Goal: Information Seeking & Learning: Check status

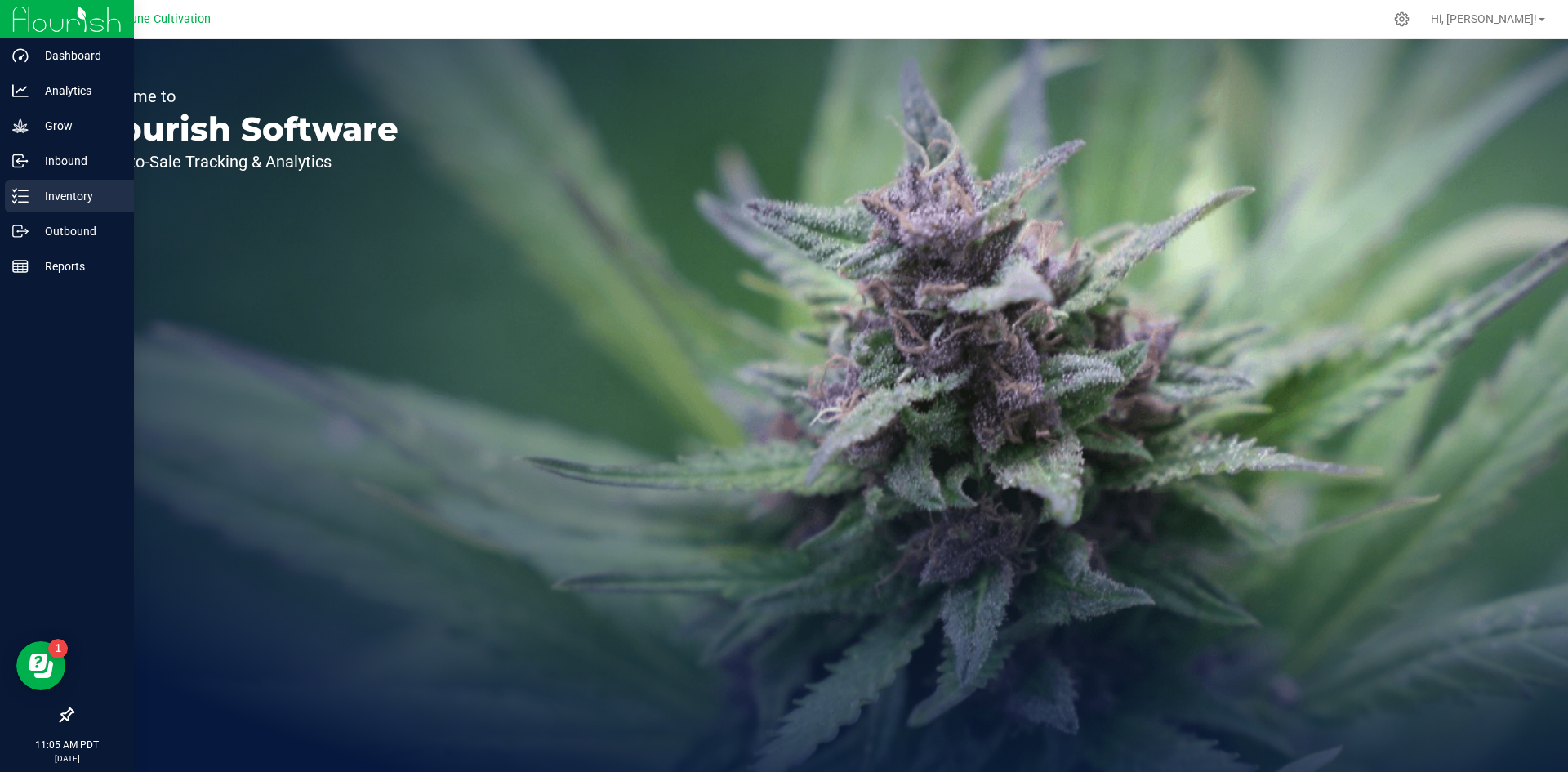
click at [26, 202] on line at bounding box center [24, 202] width 9 height 0
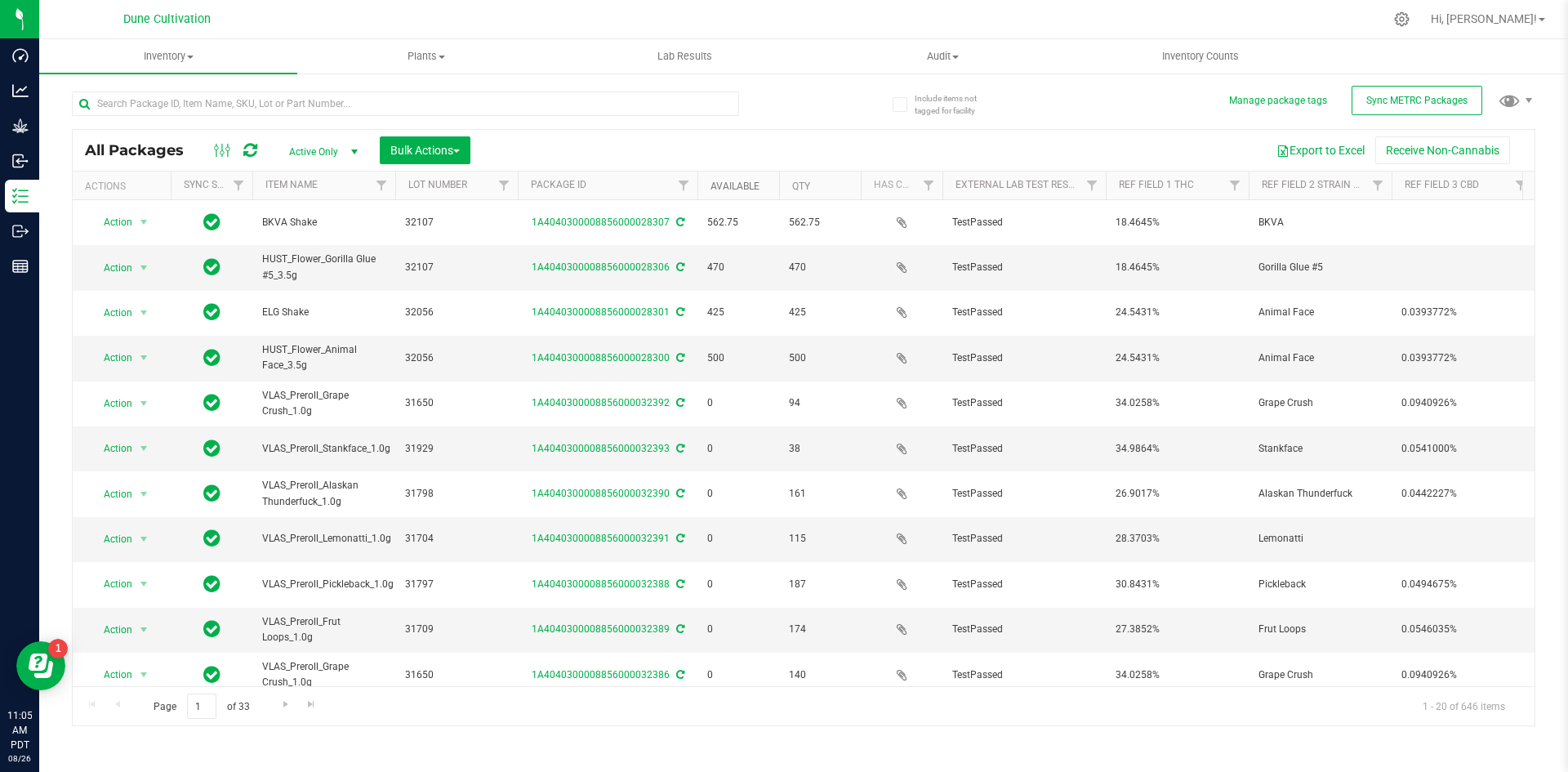
click at [717, 188] on link "Available" at bounding box center [735, 186] width 49 height 12
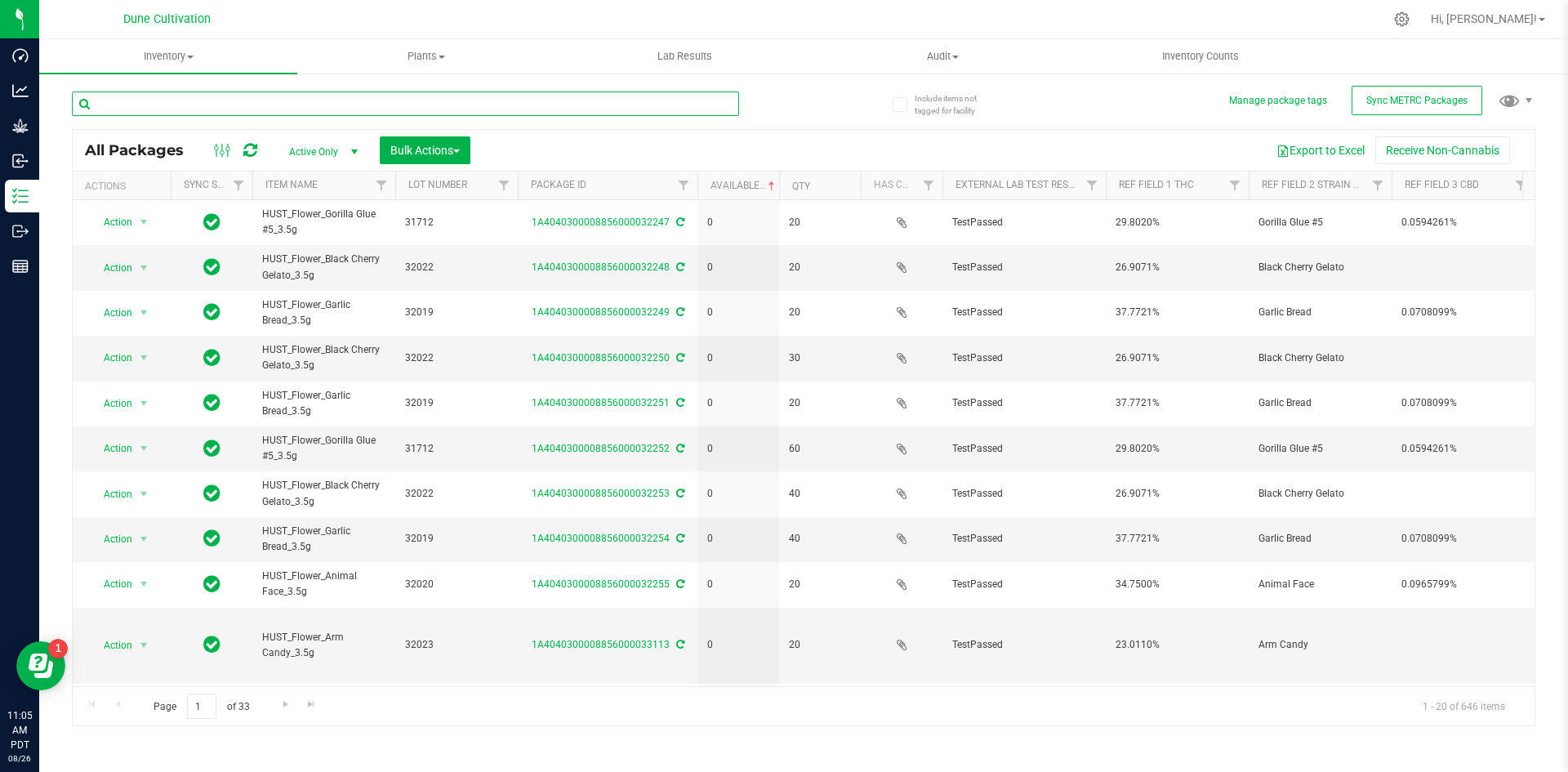
click at [583, 96] on input "text" at bounding box center [406, 103] width 667 height 25
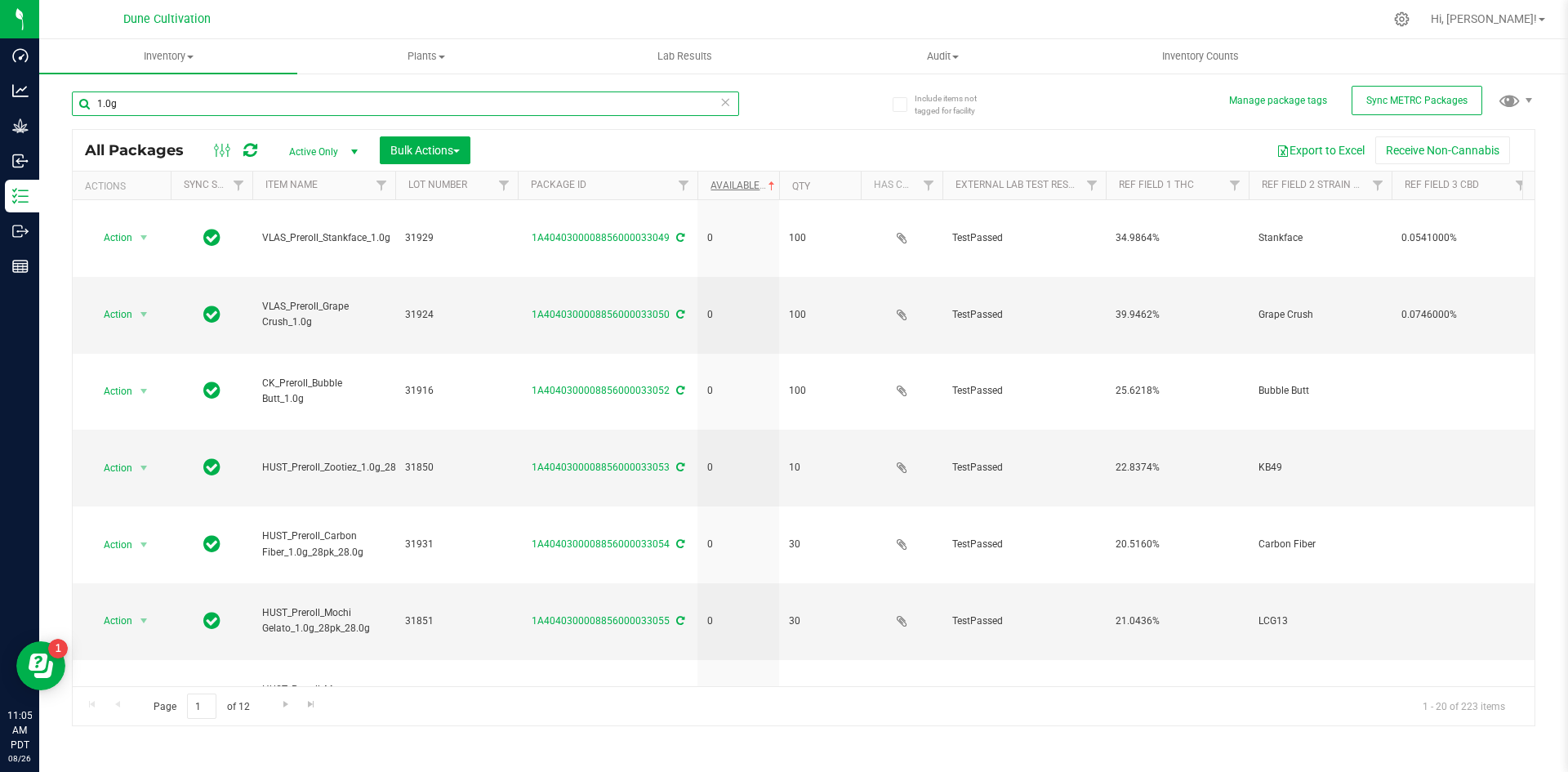
type input "1.0g"
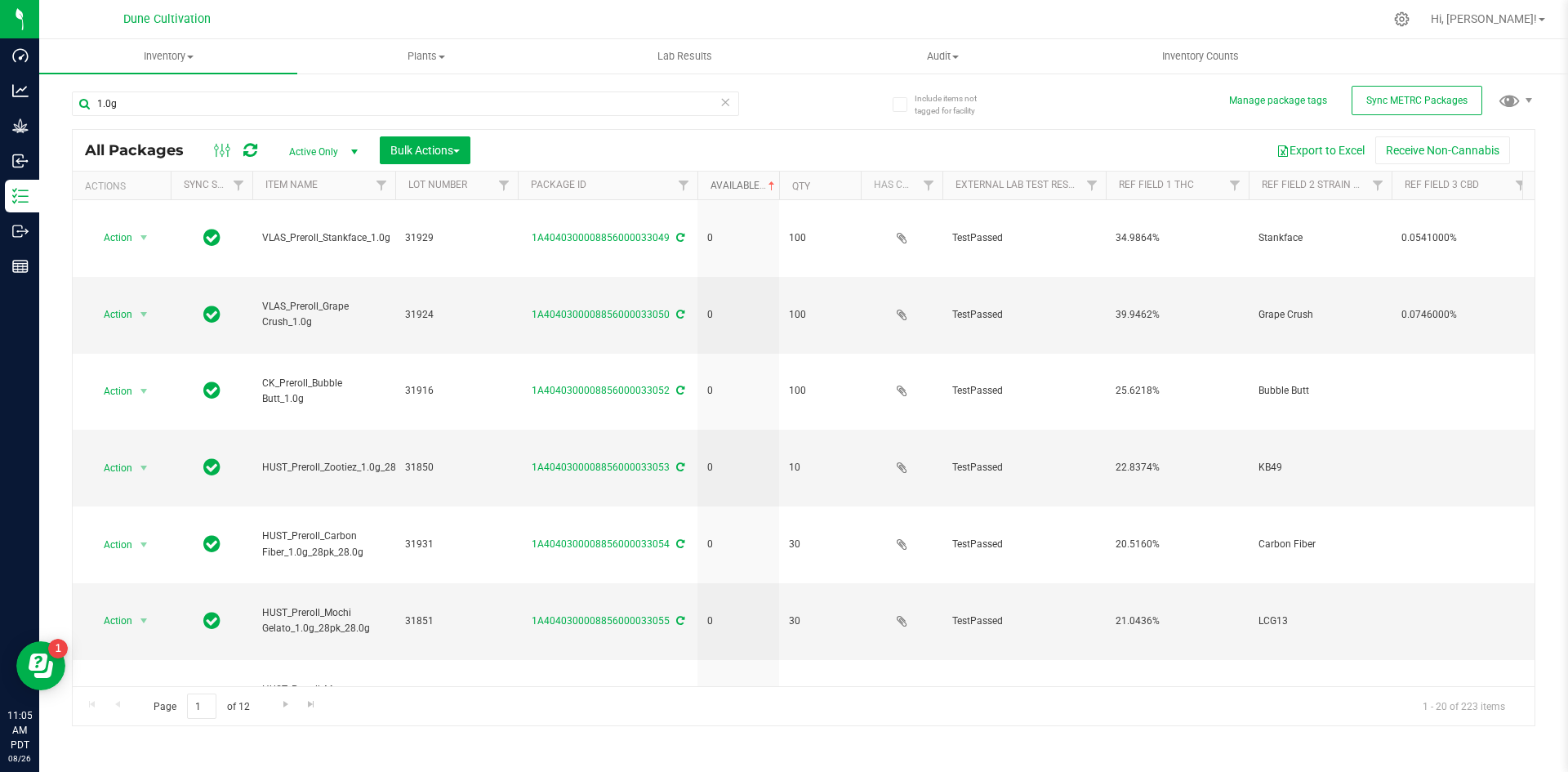
click at [721, 181] on link "Available" at bounding box center [744, 186] width 68 height 12
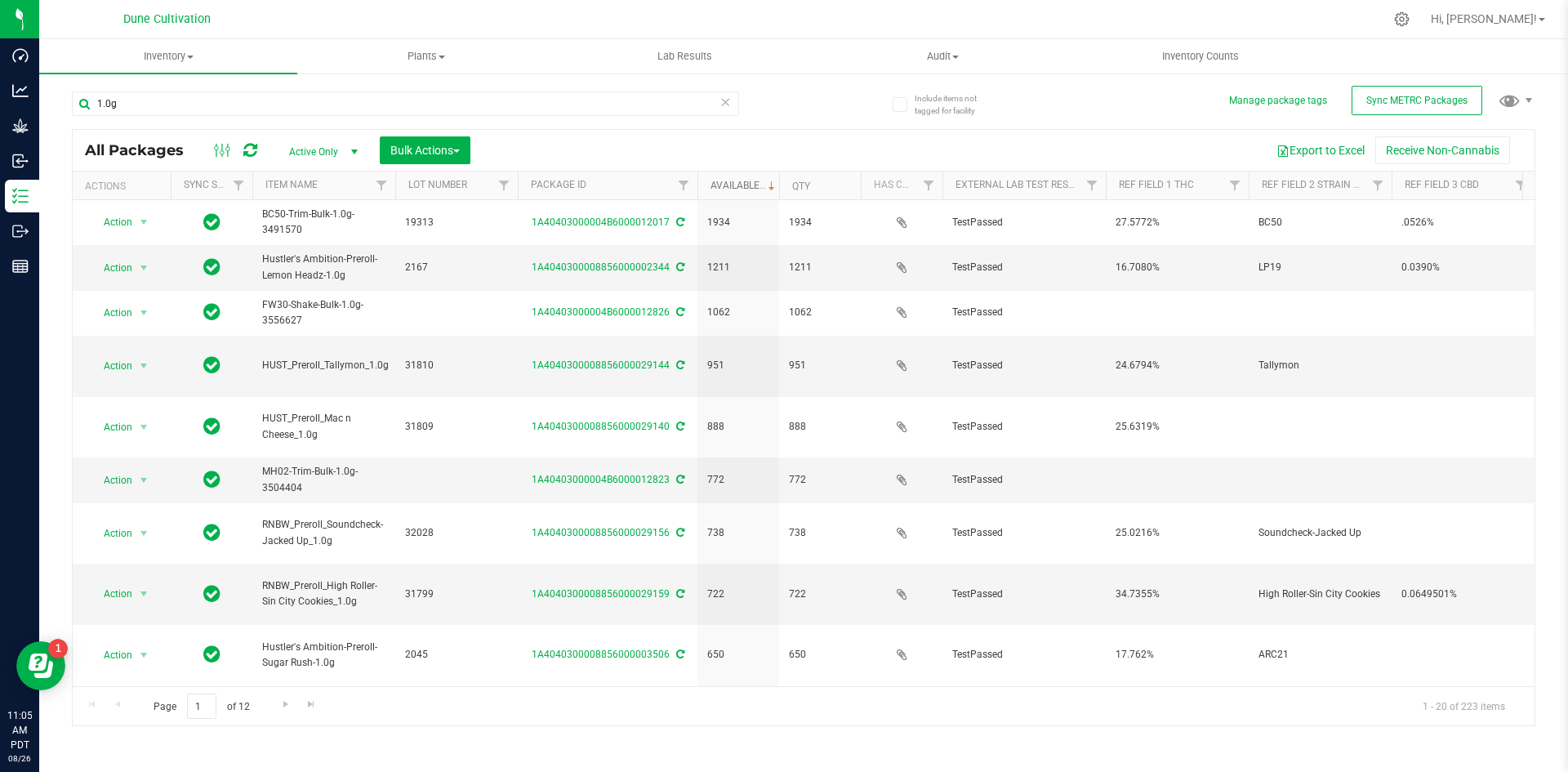
click at [721, 181] on link "Available" at bounding box center [744, 186] width 68 height 12
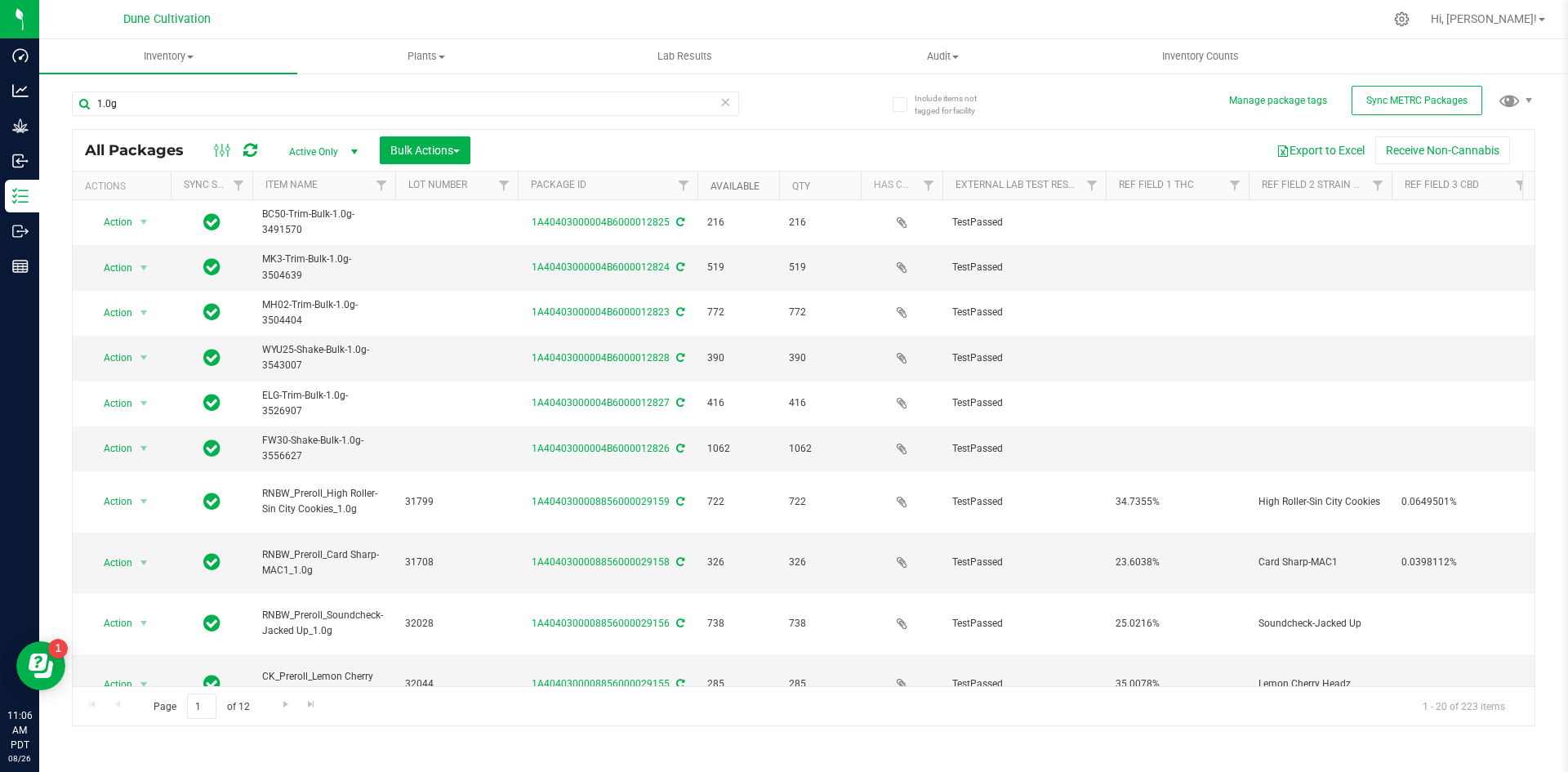
click at [721, 181] on link "Available" at bounding box center [735, 186] width 49 height 12
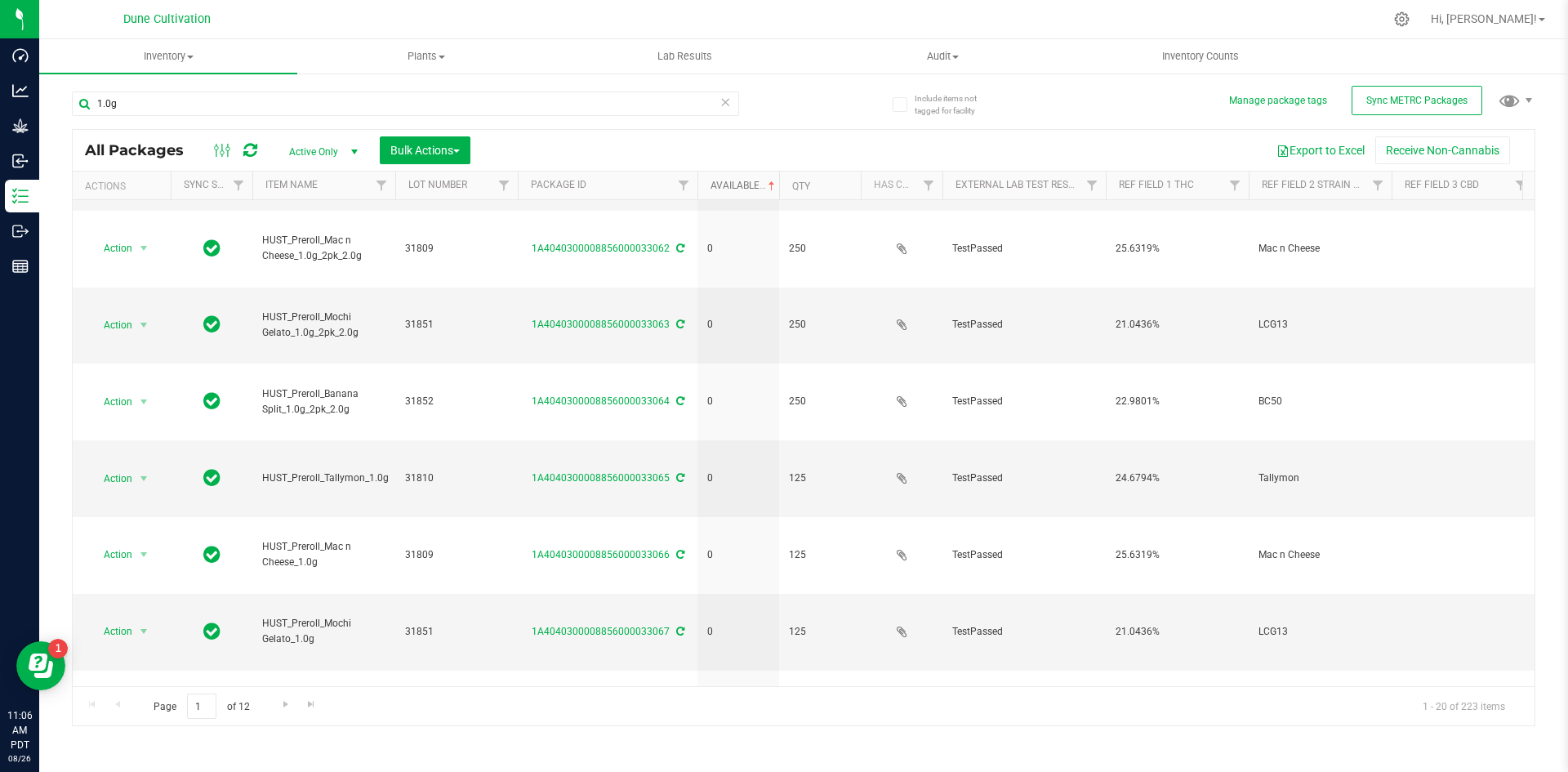
scroll to position [1027, 0]
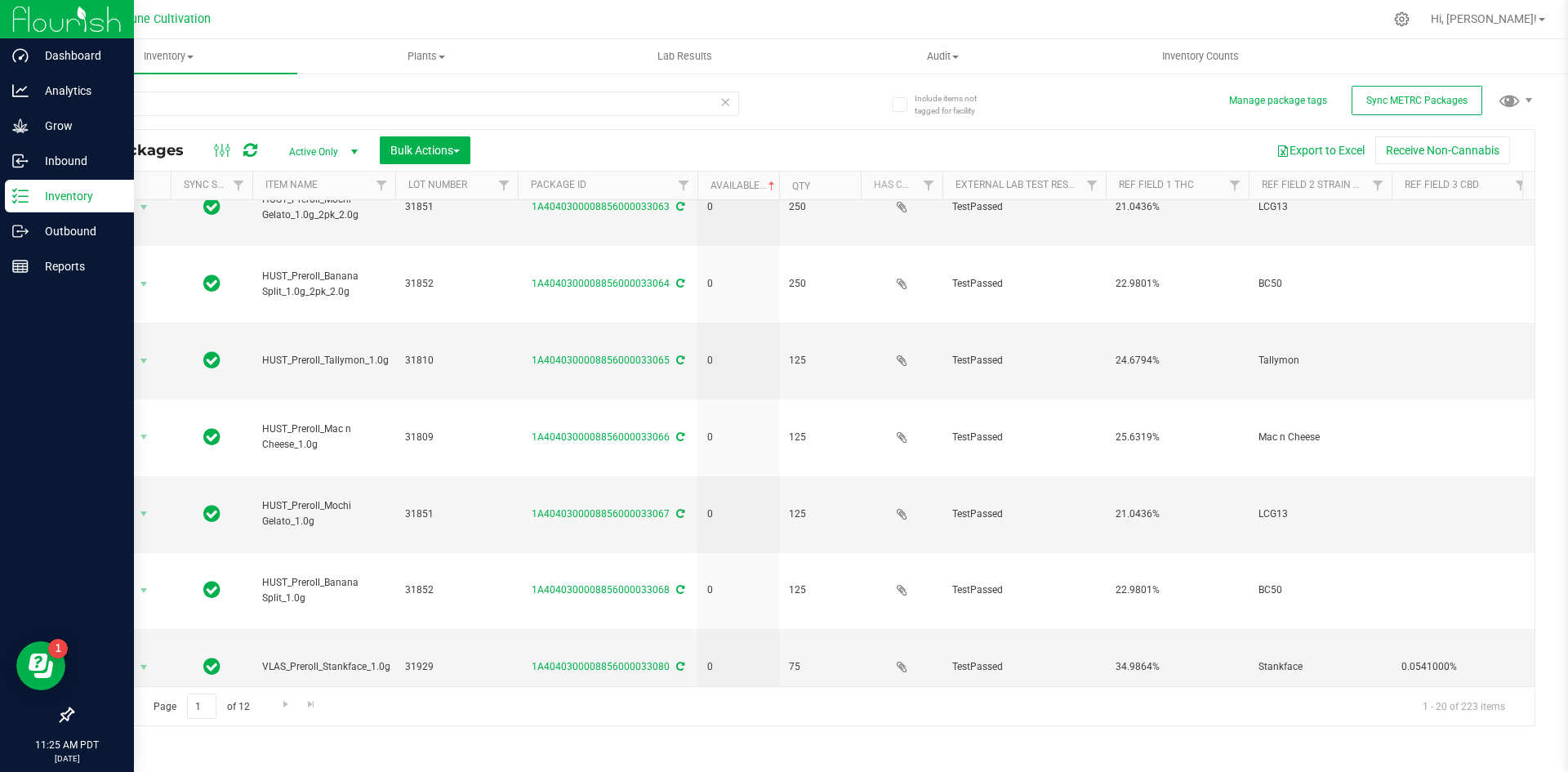
click at [18, 201] on icon at bounding box center [20, 196] width 16 height 16
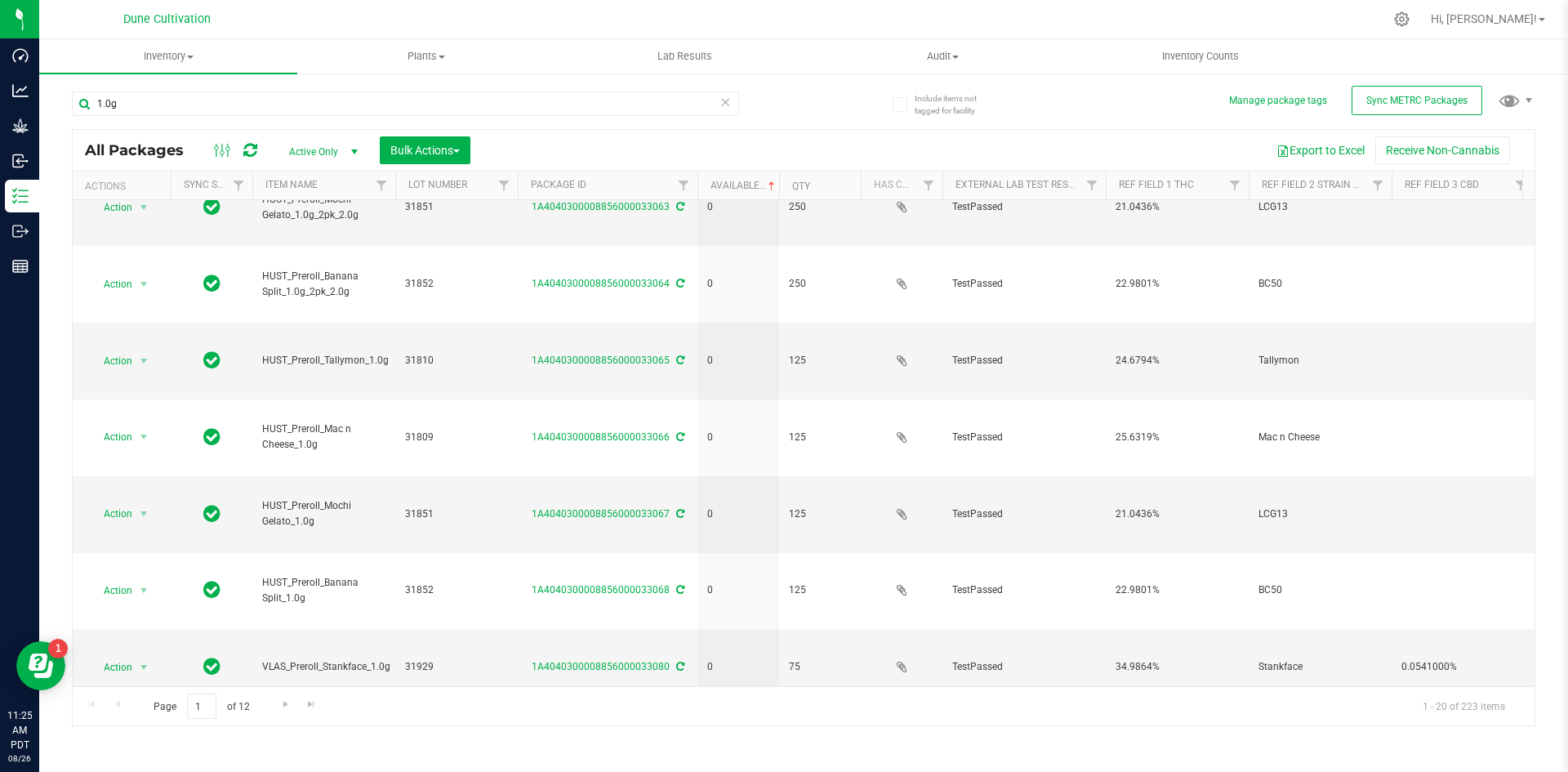
click at [723, 102] on icon at bounding box center [725, 101] width 12 height 19
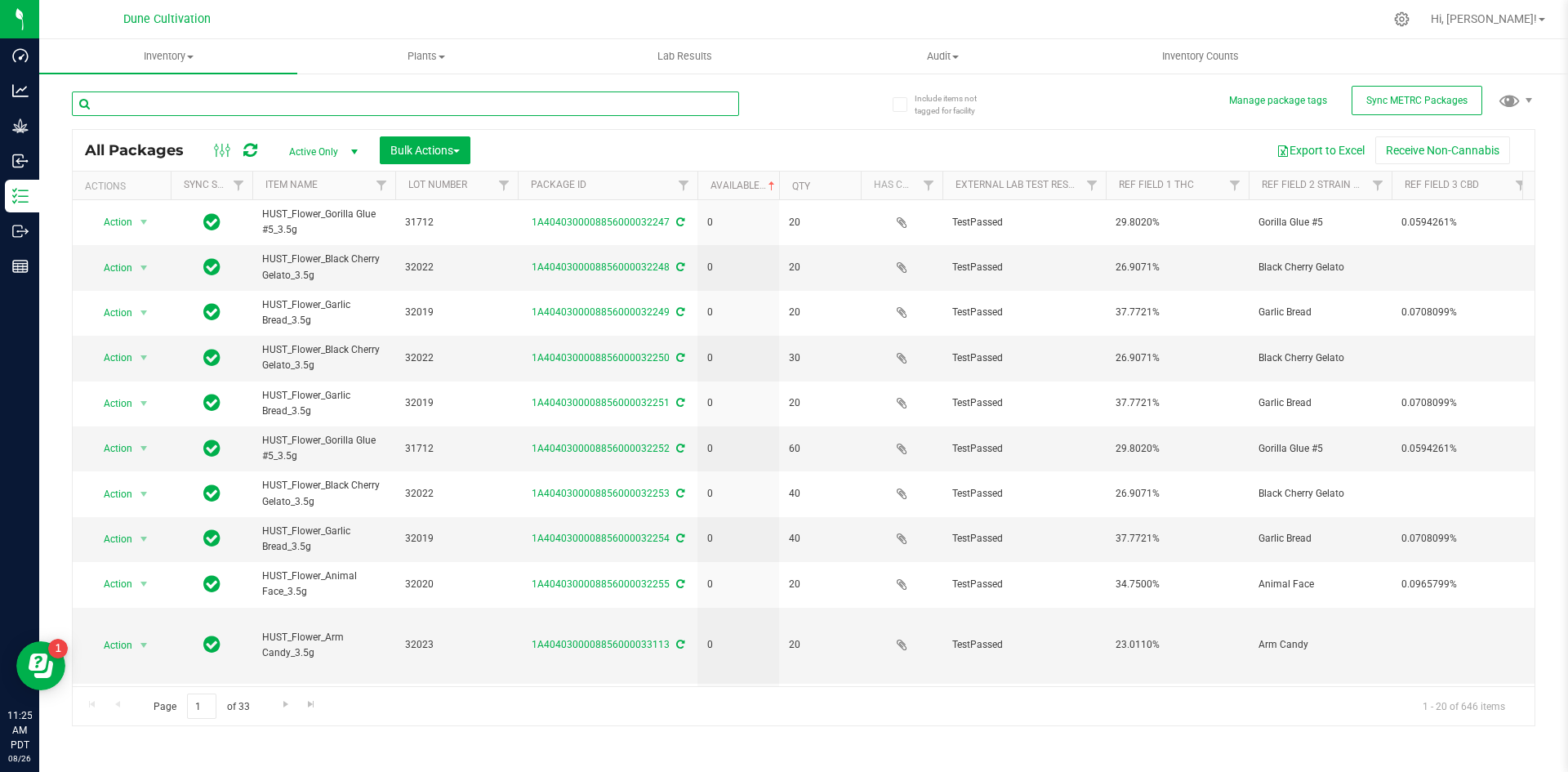
click at [550, 102] on input "text" at bounding box center [406, 103] width 667 height 25
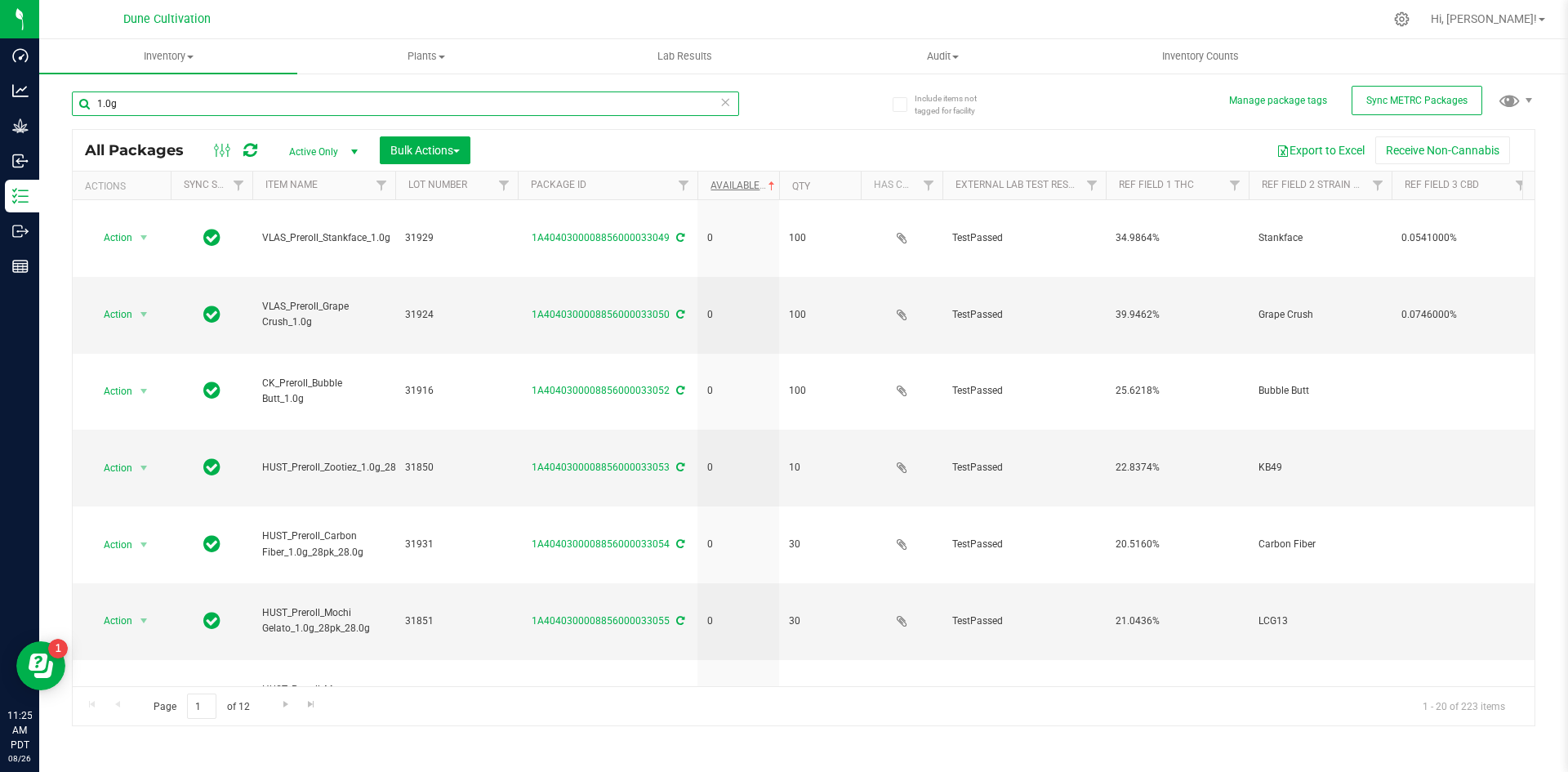
type input "1.0g"
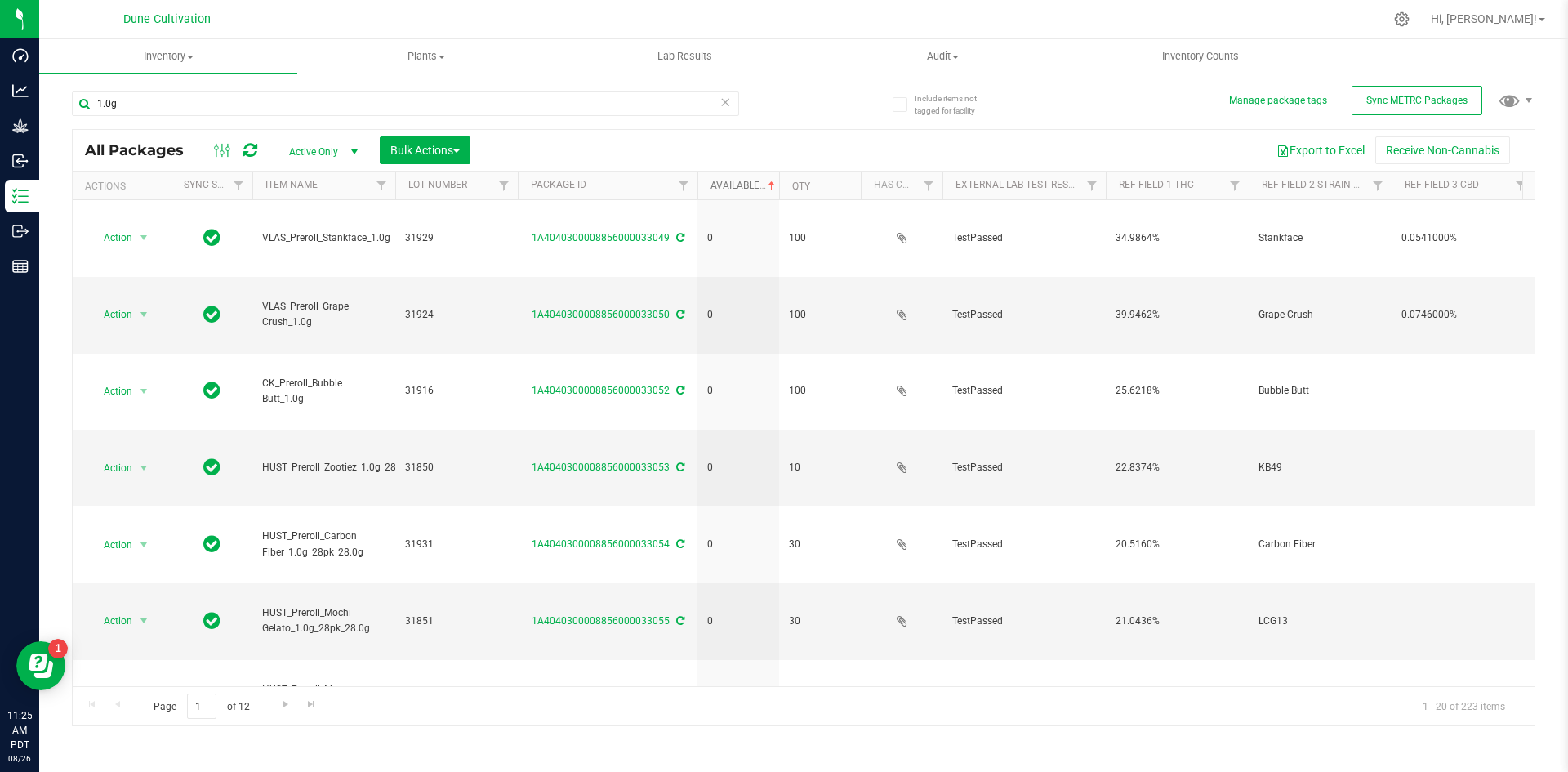
click at [720, 186] on link "Available" at bounding box center [744, 186] width 68 height 12
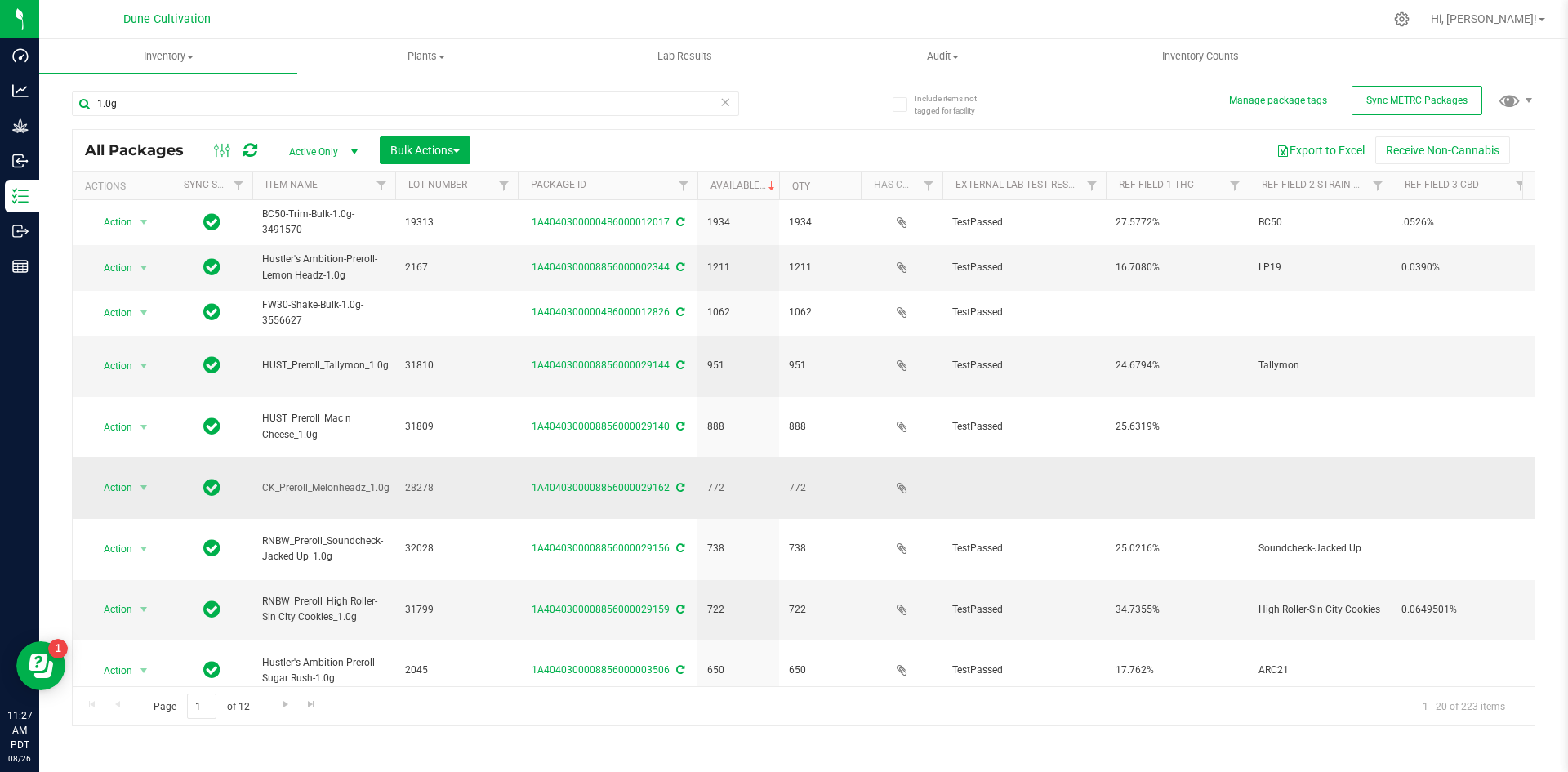
drag, startPoint x: 721, startPoint y: 579, endPoint x: 522, endPoint y: 442, distance: 241.6
click at [723, 102] on icon at bounding box center [725, 101] width 12 height 19
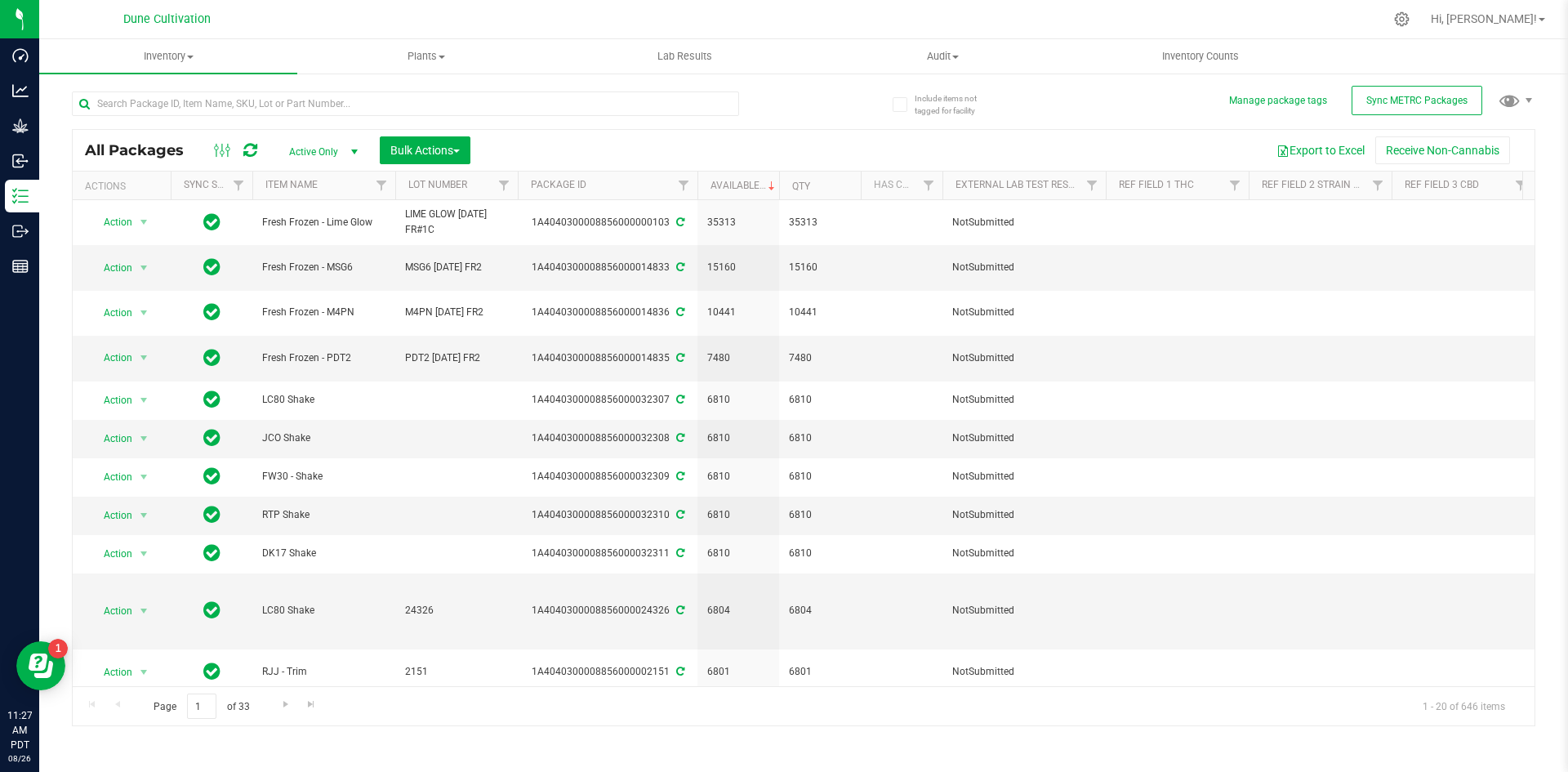
click at [446, 87] on div at bounding box center [438, 102] width 731 height 52
click at [436, 102] on input "text" at bounding box center [406, 103] width 667 height 25
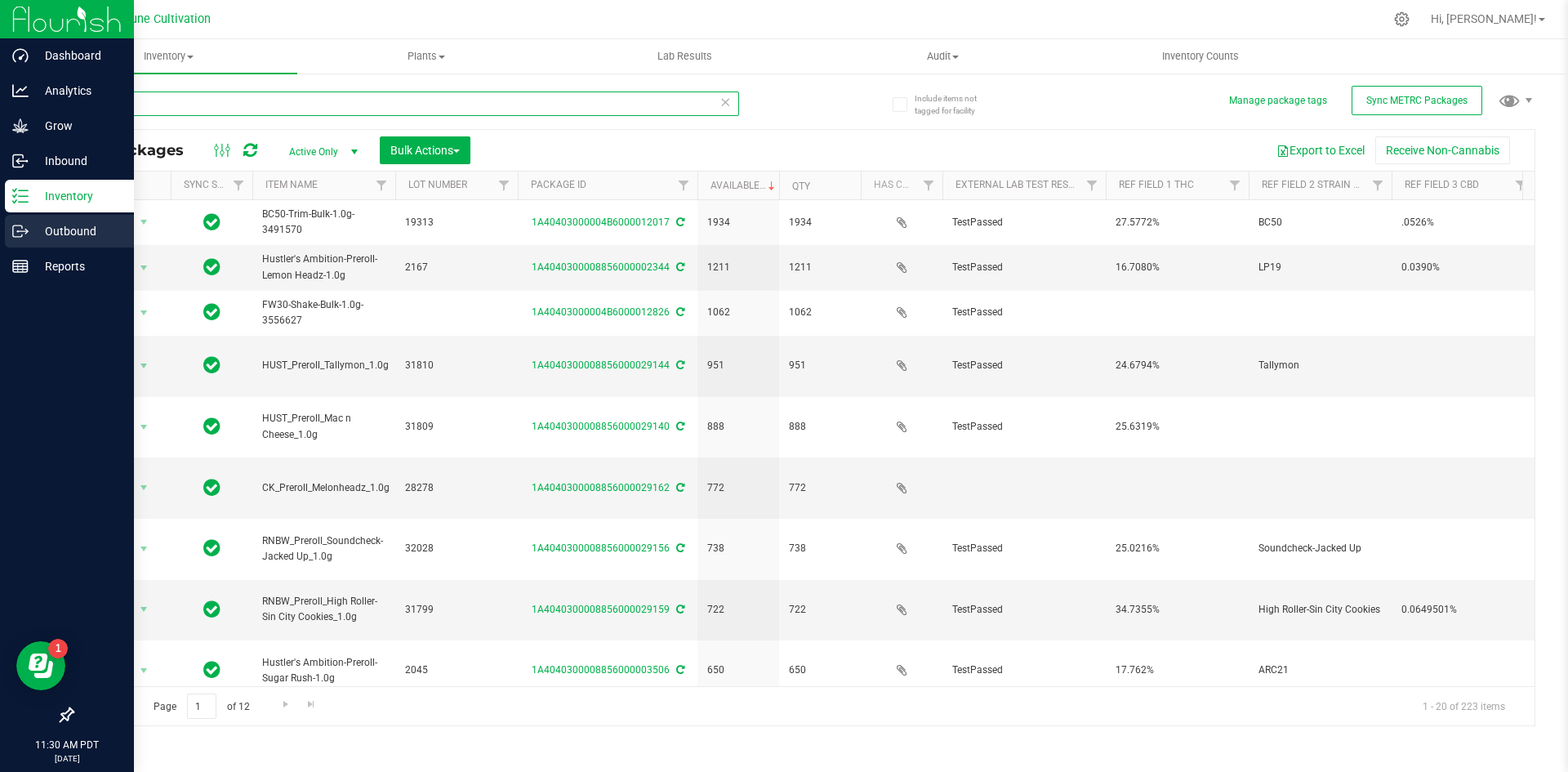
type input "1.0g"
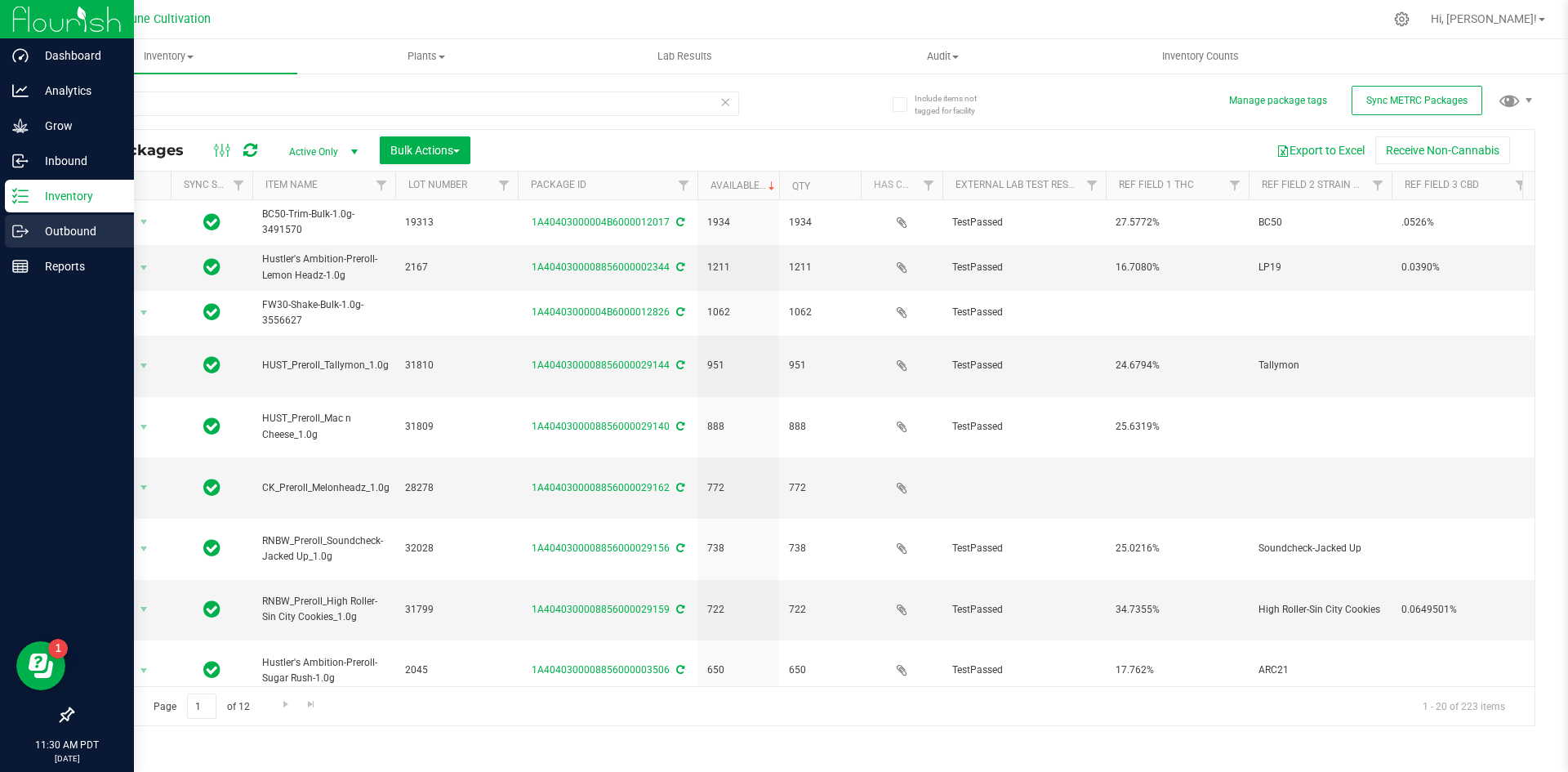
click at [23, 230] on icon at bounding box center [20, 231] width 16 height 16
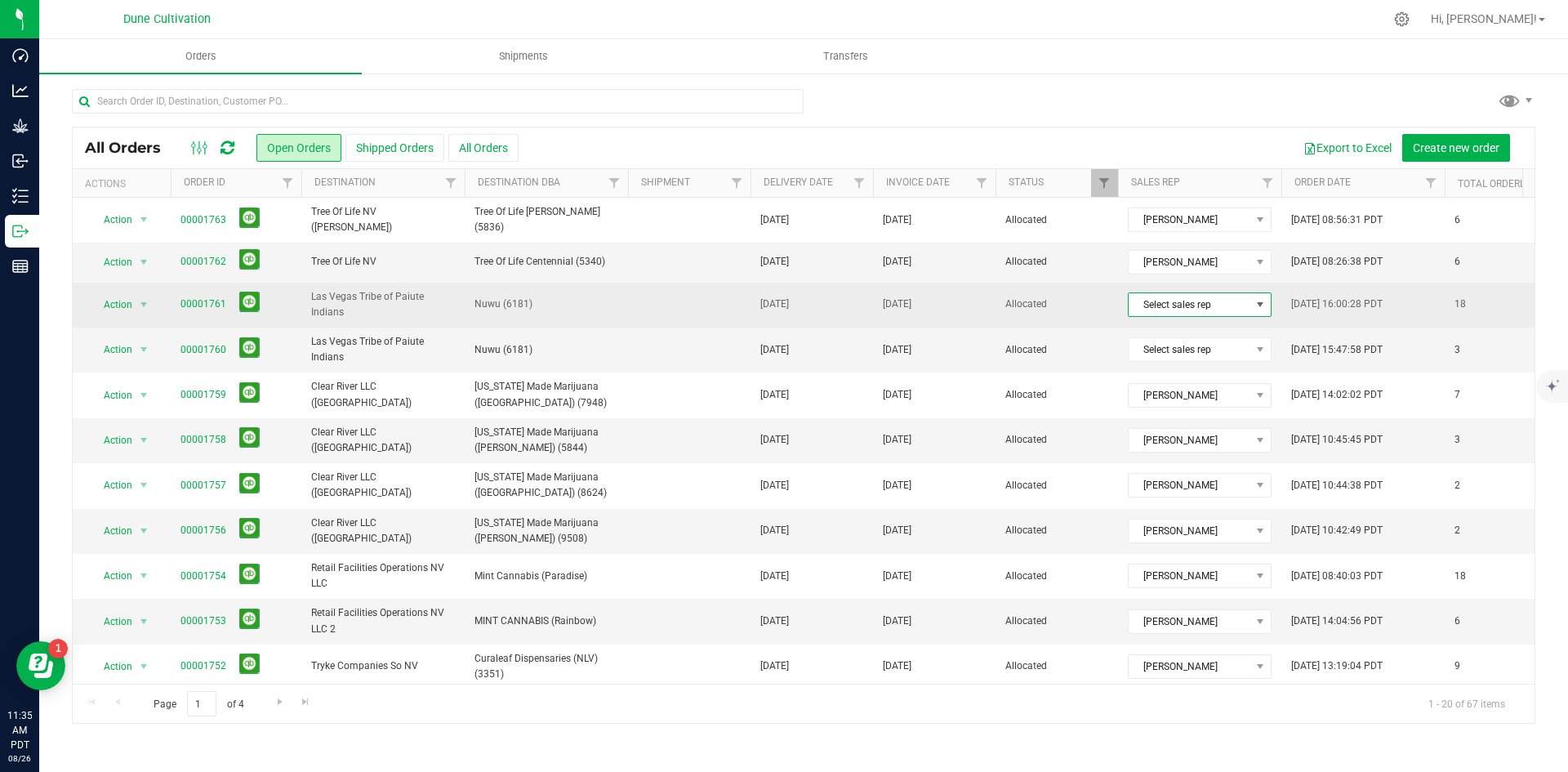
click at [1266, 301] on span at bounding box center [1260, 305] width 13 height 13
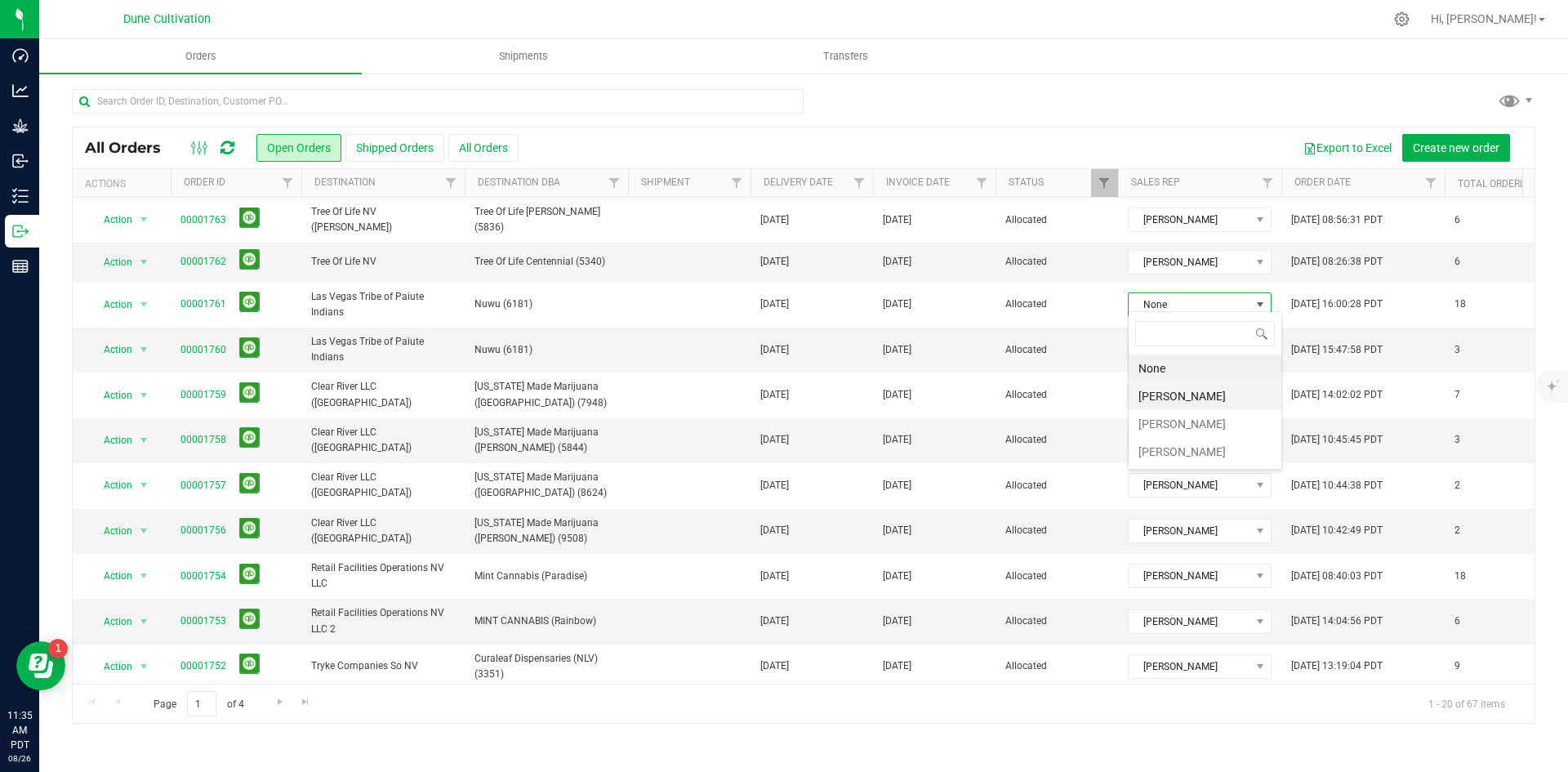
click at [1189, 394] on li "[PERSON_NAME]" at bounding box center [1204, 396] width 153 height 27
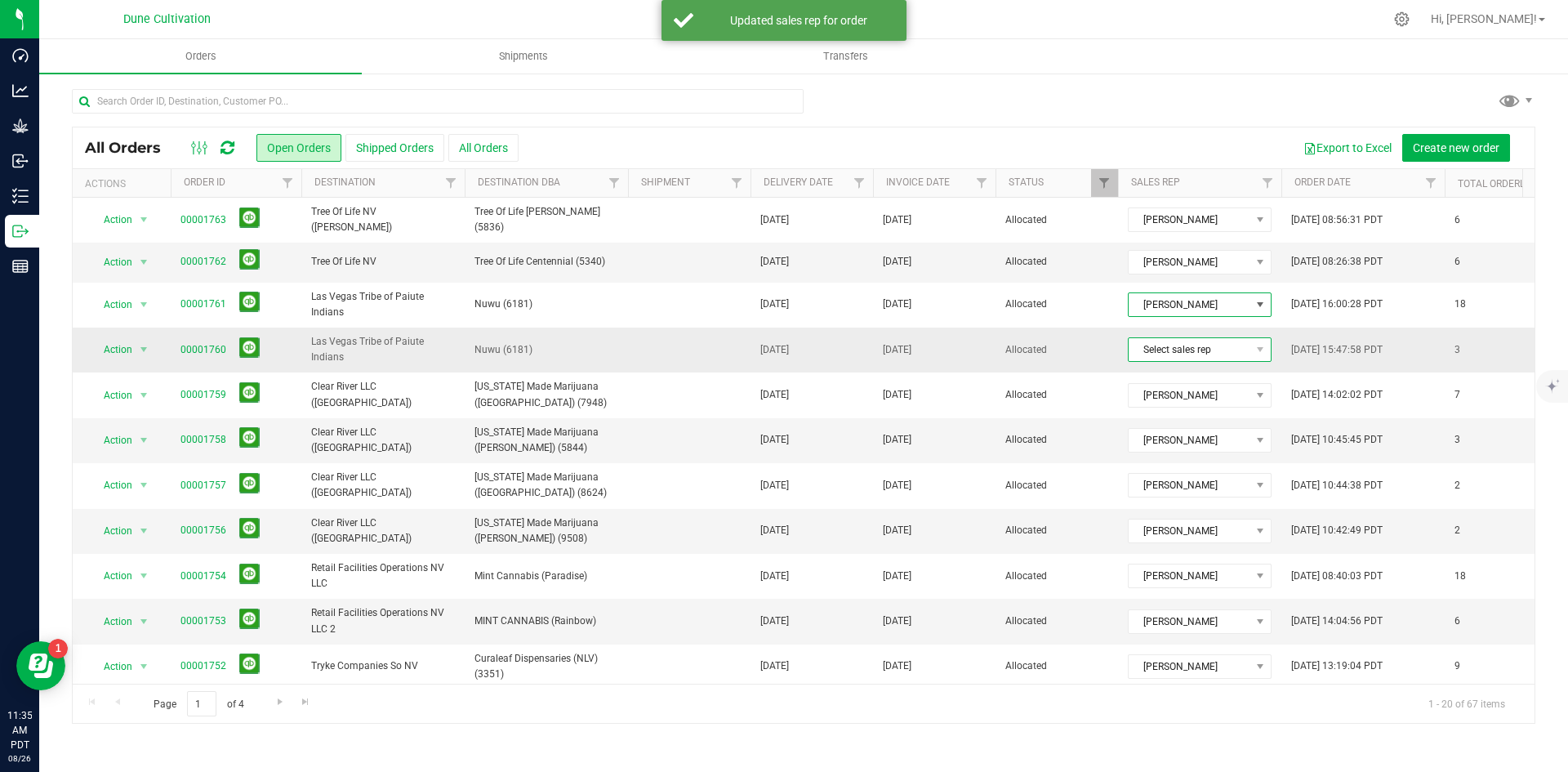
click at [1180, 345] on span "Select sales rep" at bounding box center [1189, 349] width 122 height 23
click at [1156, 447] on li "[PERSON_NAME]" at bounding box center [1204, 442] width 153 height 27
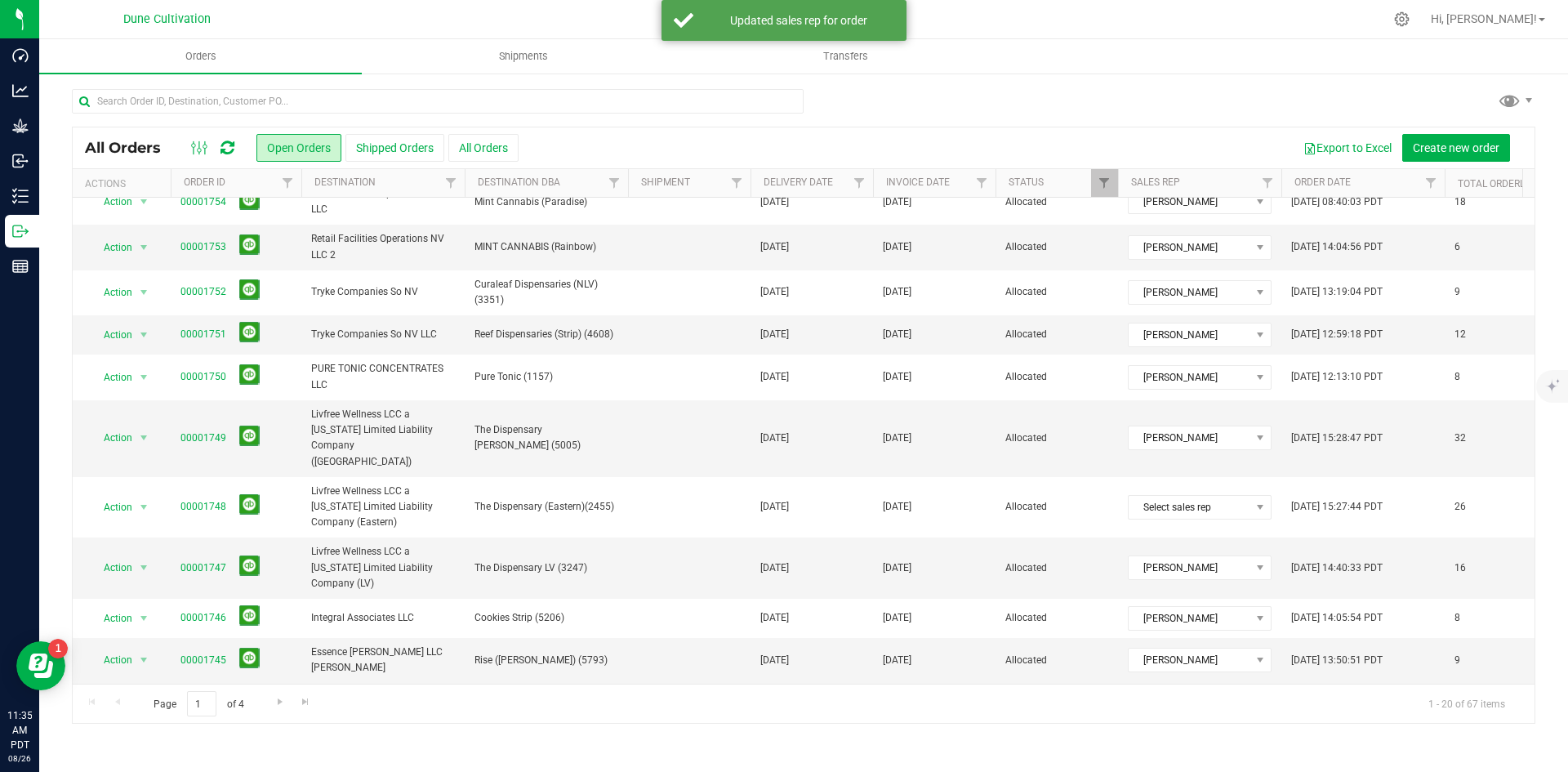
scroll to position [426, 0]
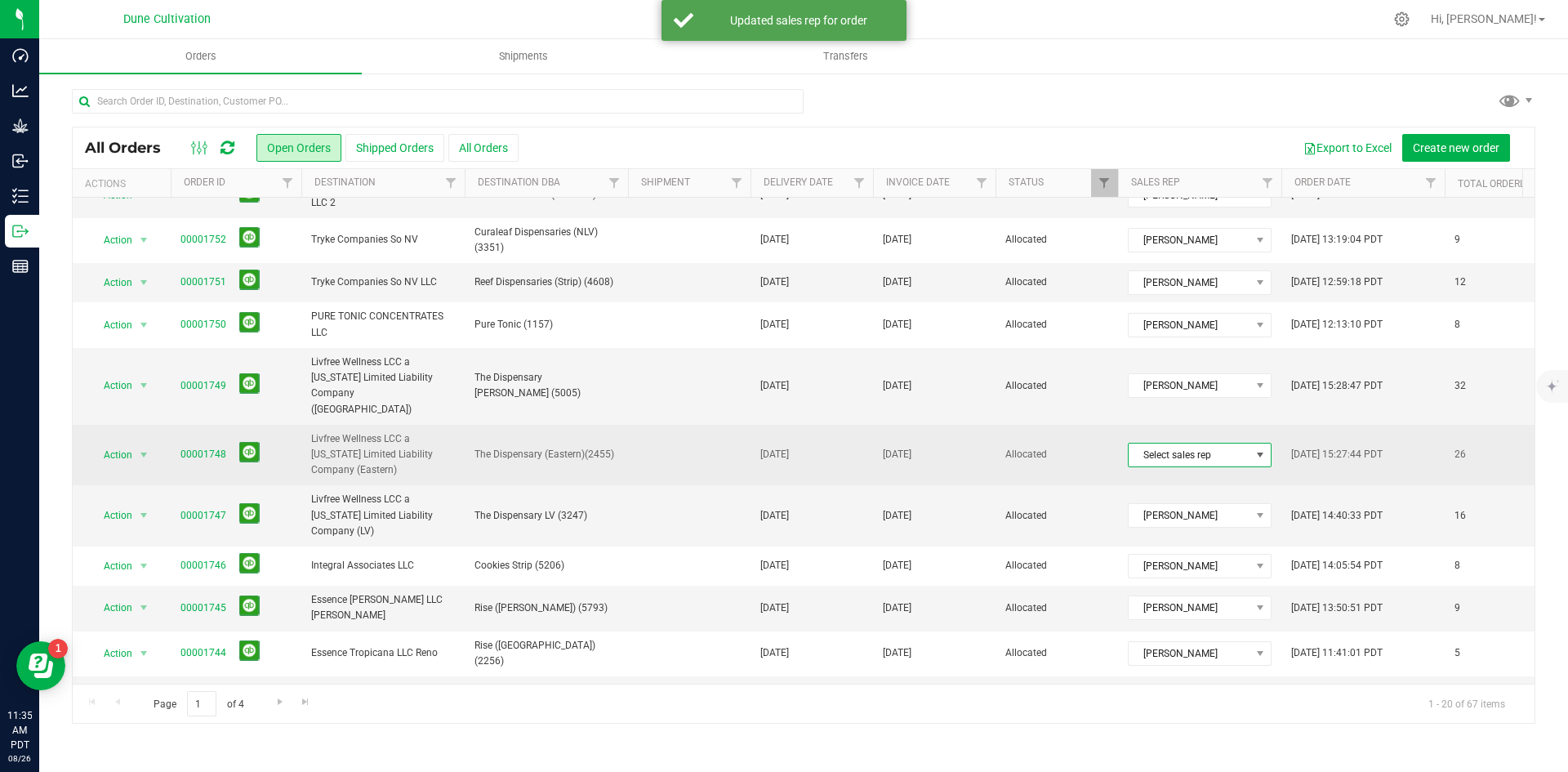
click at [1151, 444] on span "Select sales rep" at bounding box center [1189, 455] width 122 height 23
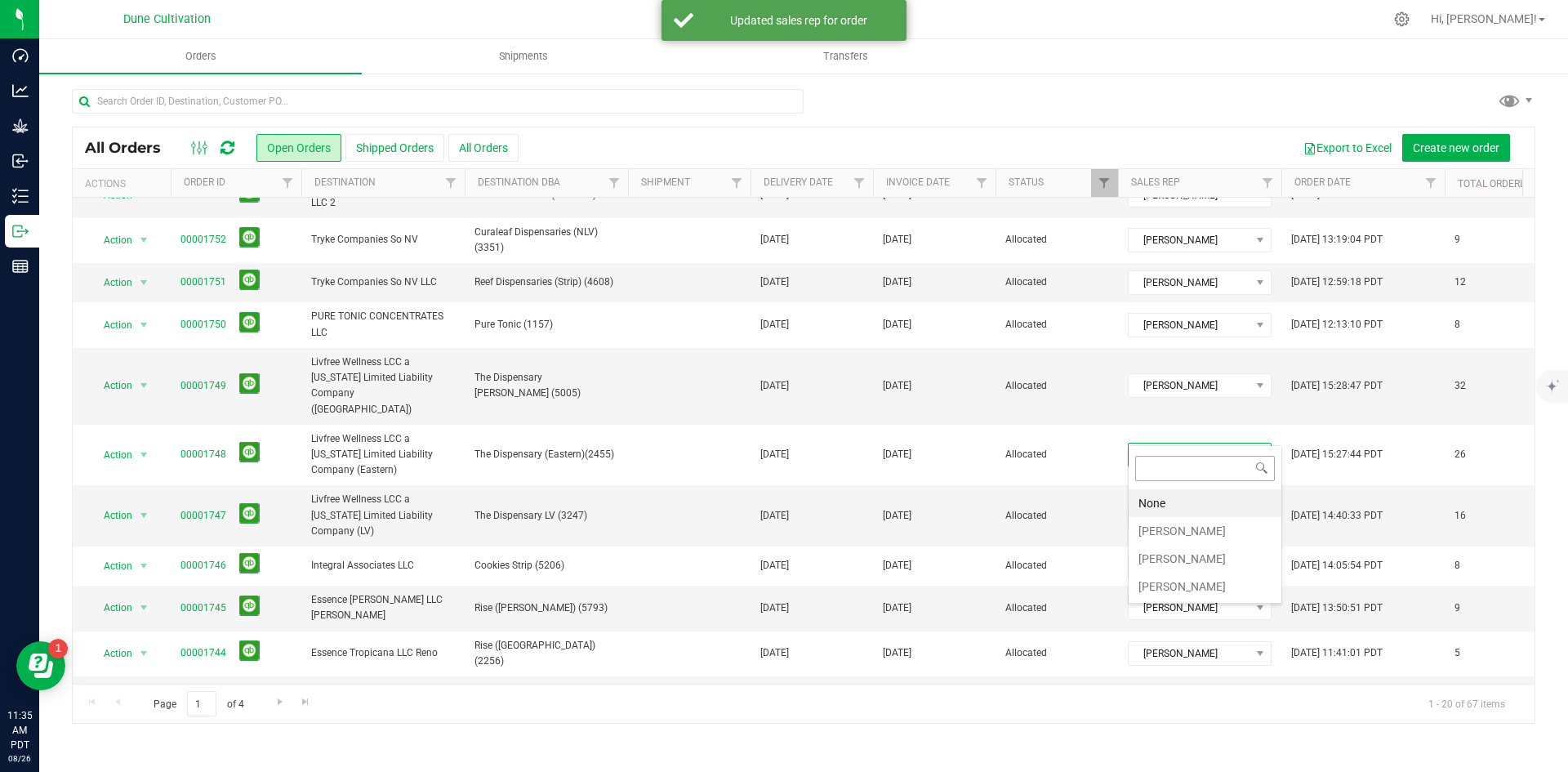
scroll to position [25, 144]
click at [1147, 526] on li "[PERSON_NAME]" at bounding box center [1204, 531] width 153 height 27
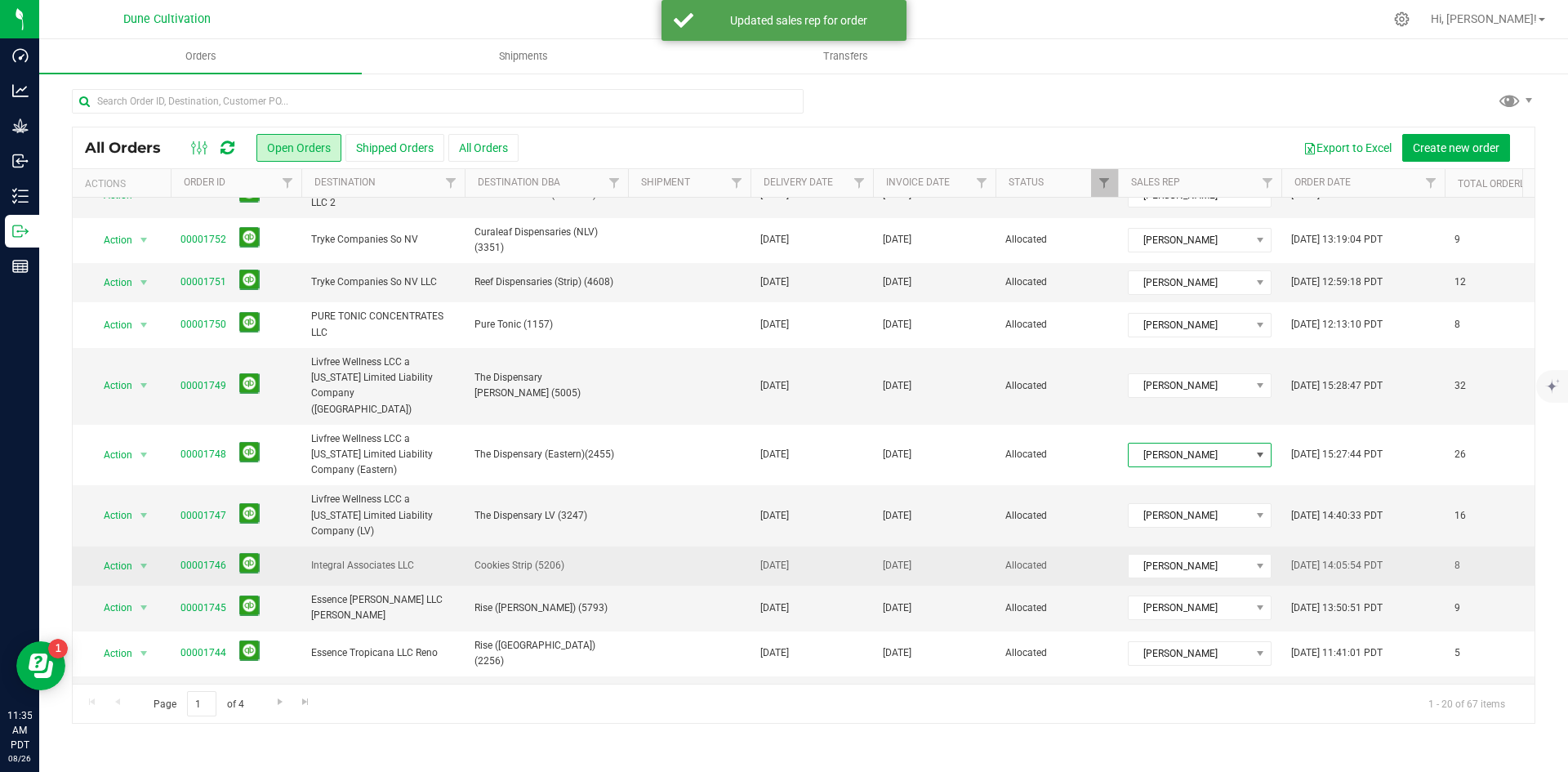
scroll to position [0, 0]
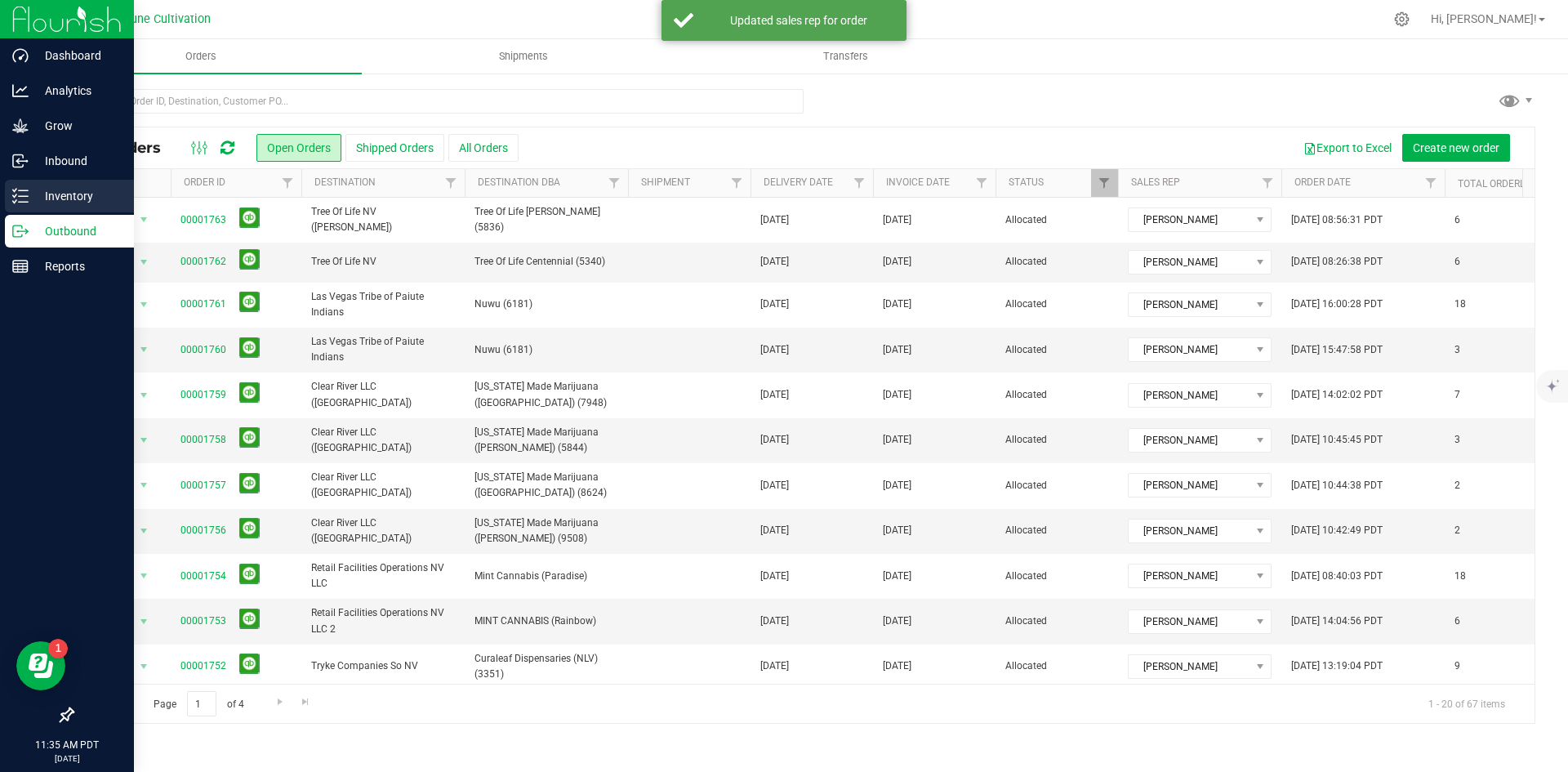
click at [8, 199] on div "Inventory" at bounding box center [69, 197] width 129 height 33
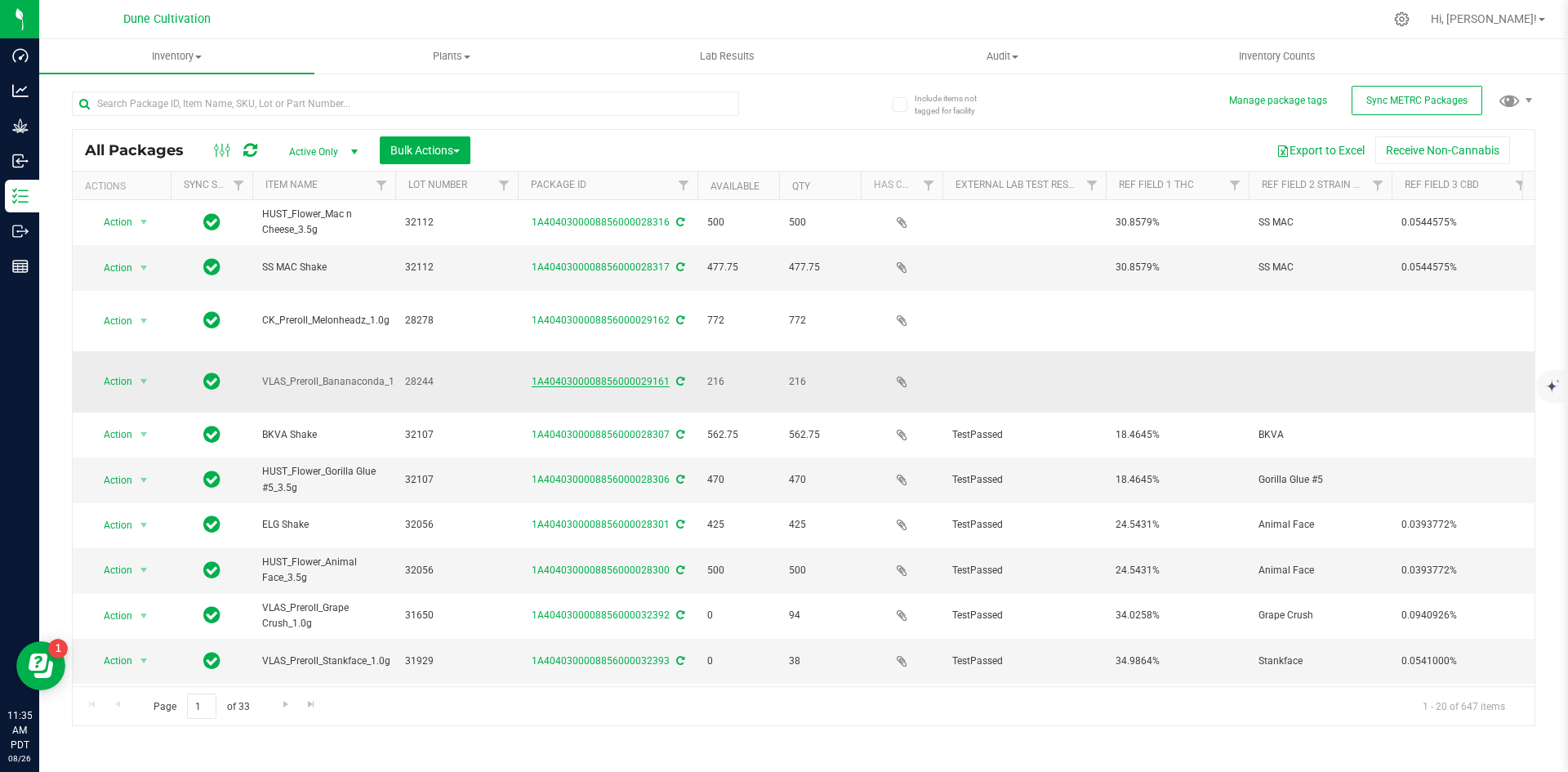
click at [562, 376] on link "1A4040300008856000029161" at bounding box center [600, 381] width 138 height 12
click at [282, 96] on input "text" at bounding box center [406, 103] width 667 height 25
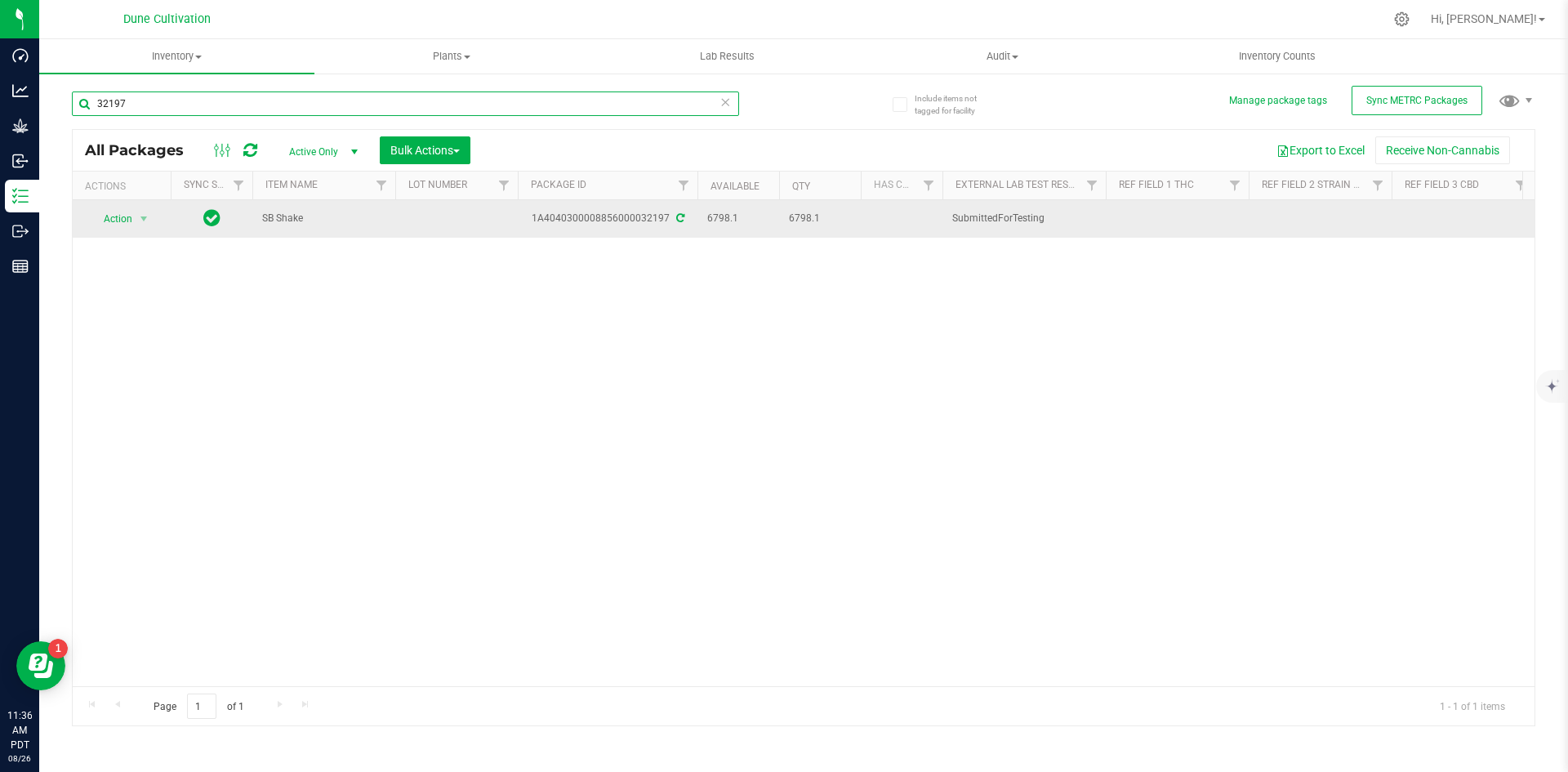
type input "32197"
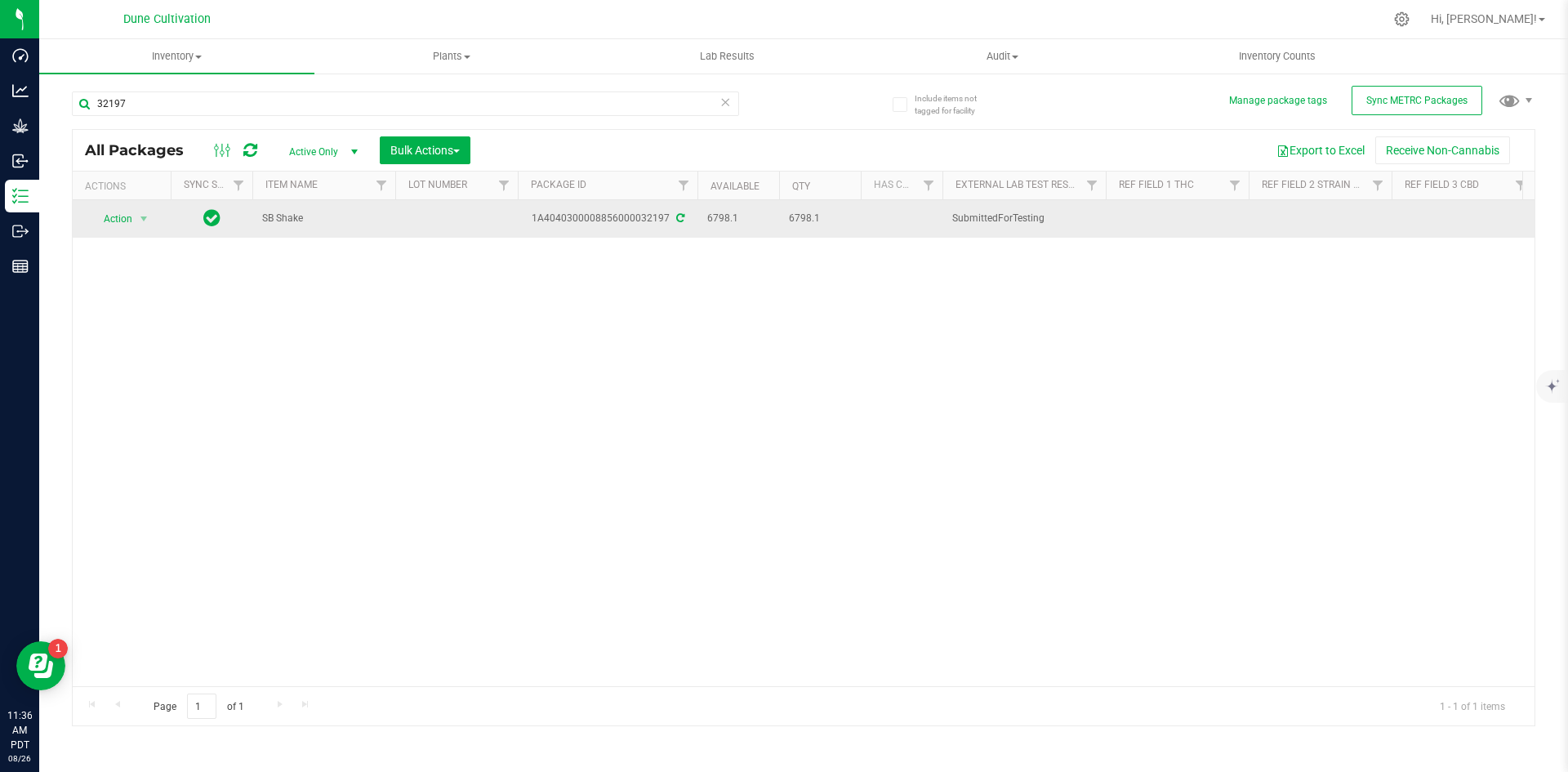
click at [677, 224] on div "1A4040300008856000032197" at bounding box center [608, 218] width 185 height 16
click at [677, 220] on icon at bounding box center [680, 218] width 8 height 10
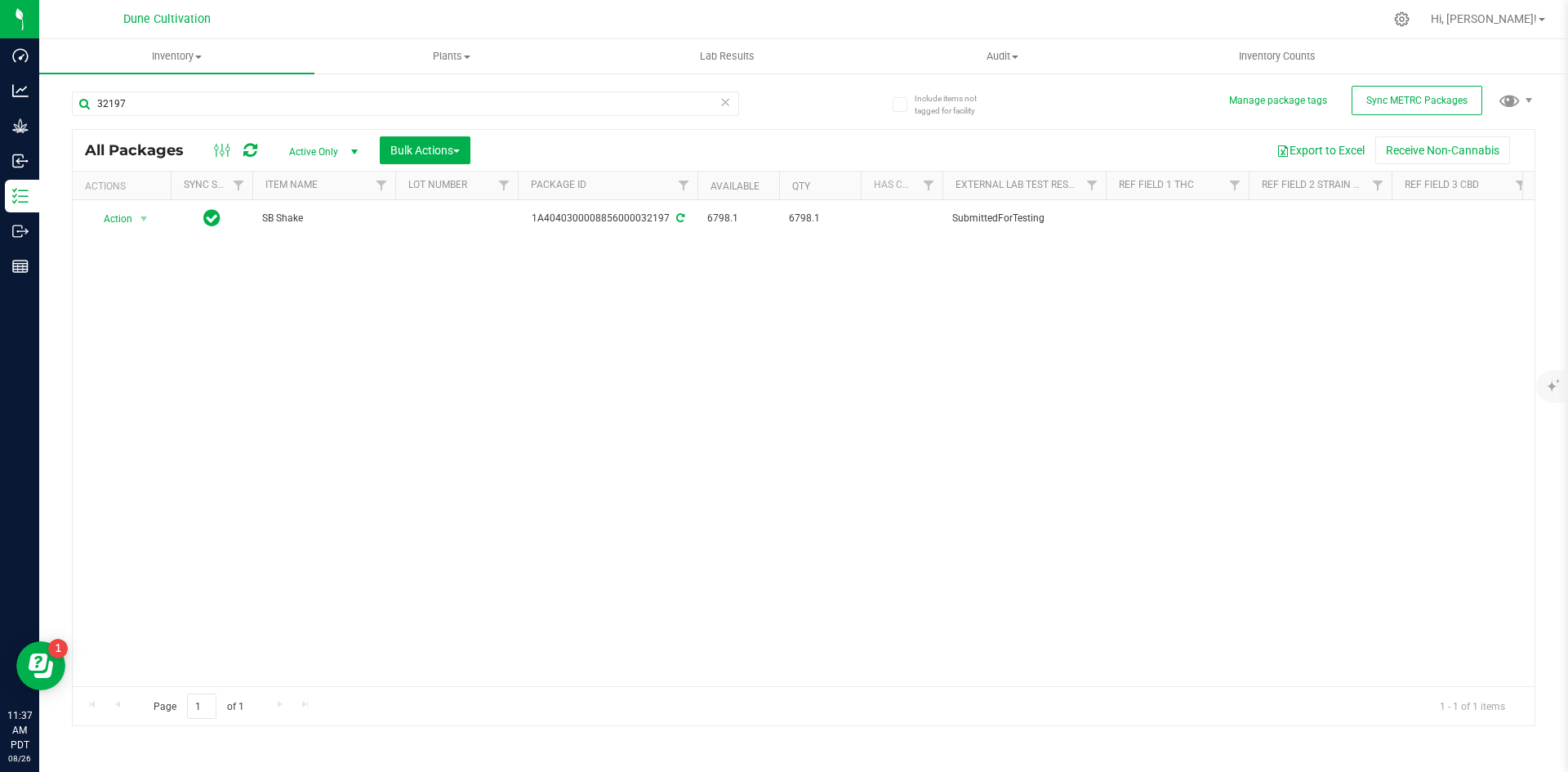
click at [726, 102] on icon at bounding box center [725, 101] width 12 height 19
